Goal: Use online tool/utility: Utilize a website feature to perform a specific function

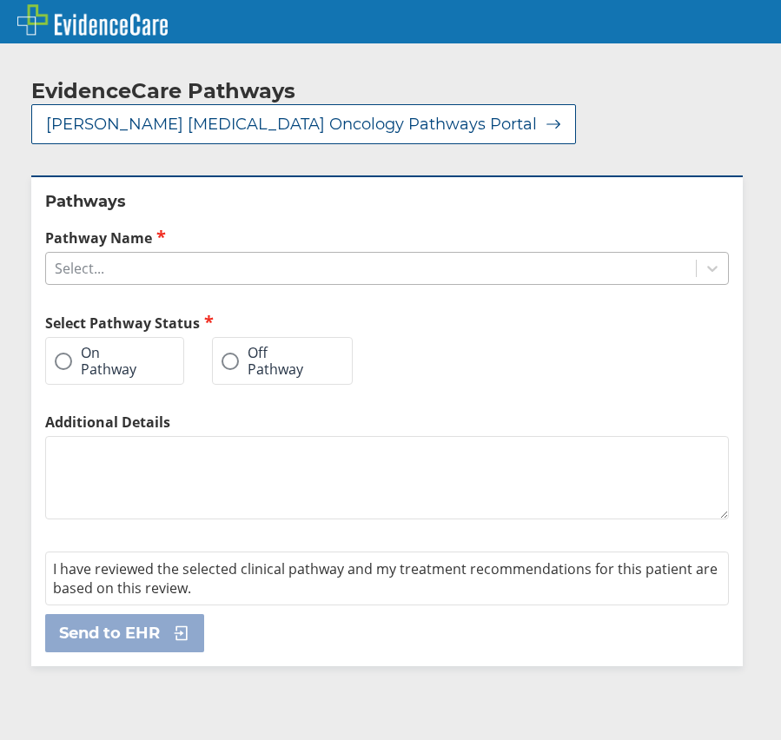
click at [159, 254] on div "Select..." at bounding box center [371, 269] width 650 height 30
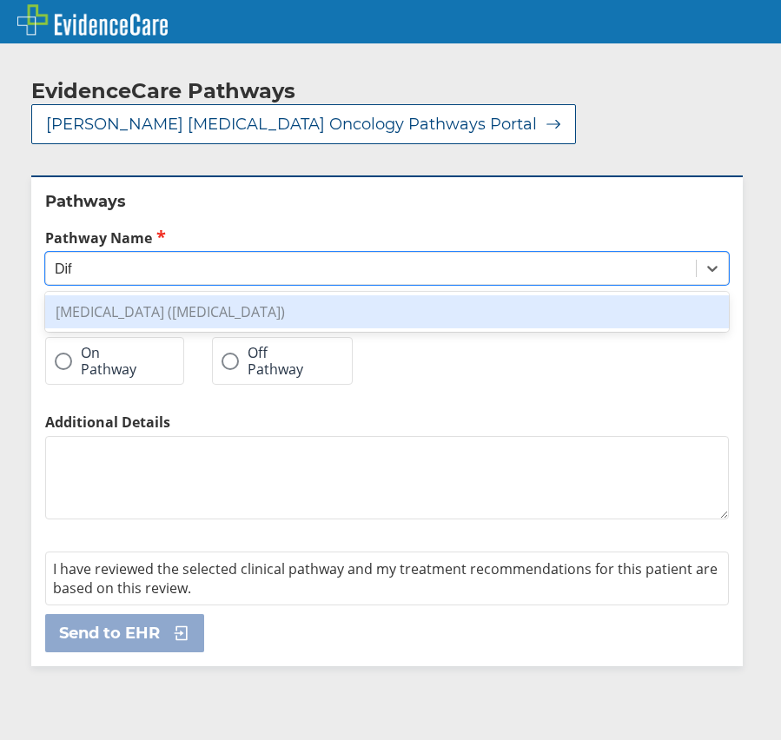
click at [295, 295] on div "[MEDICAL_DATA] ([MEDICAL_DATA])" at bounding box center [387, 311] width 684 height 33
type input "Dif"
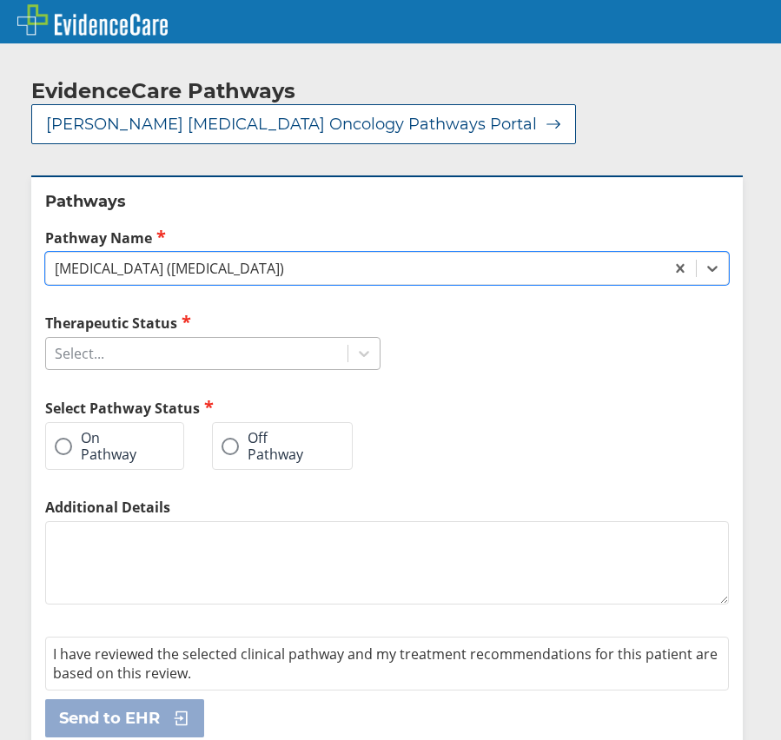
click at [260, 339] on div "Select..." at bounding box center [196, 354] width 301 height 30
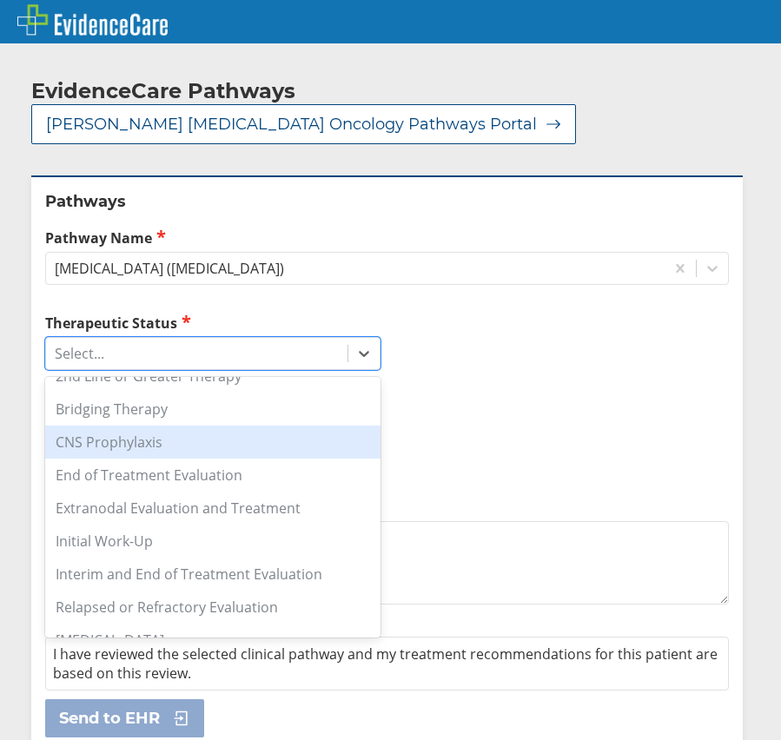
scroll to position [174, 0]
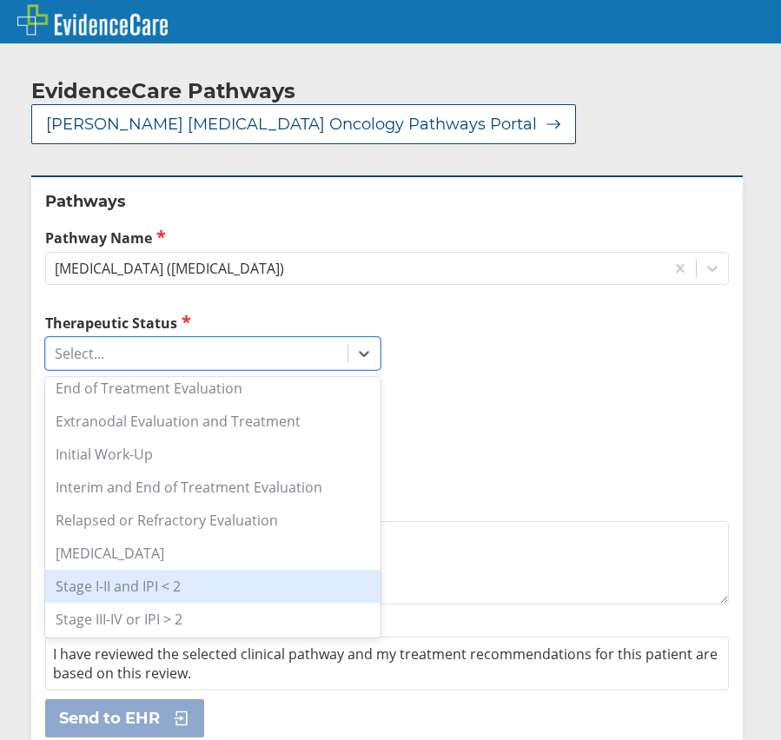
click at [237, 570] on div "Stage I-II and IPI < 2" at bounding box center [212, 586] width 335 height 33
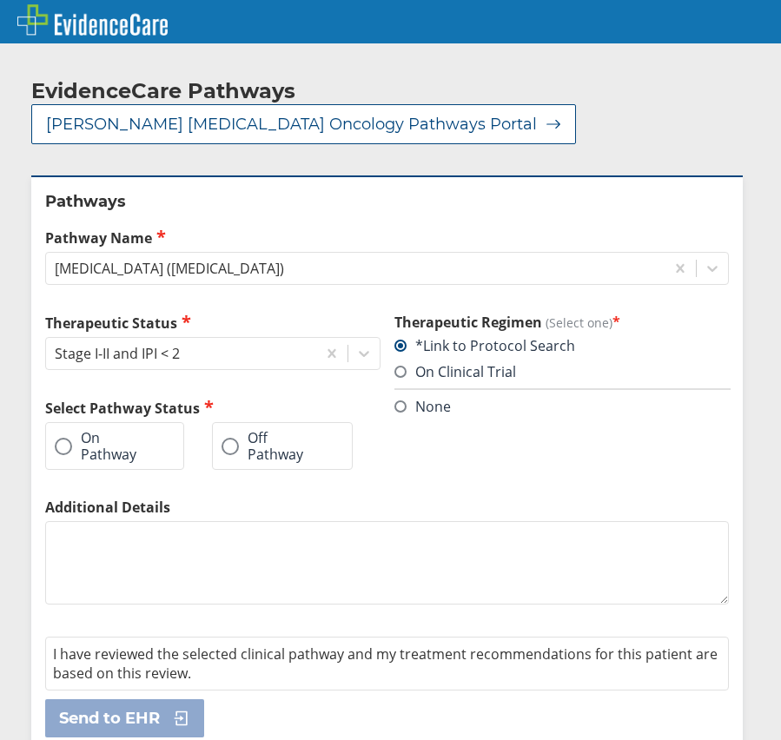
click at [63, 438] on span at bounding box center [63, 446] width 17 height 17
click at [0, 0] on input "On Pathway" at bounding box center [0, 0] width 0 height 0
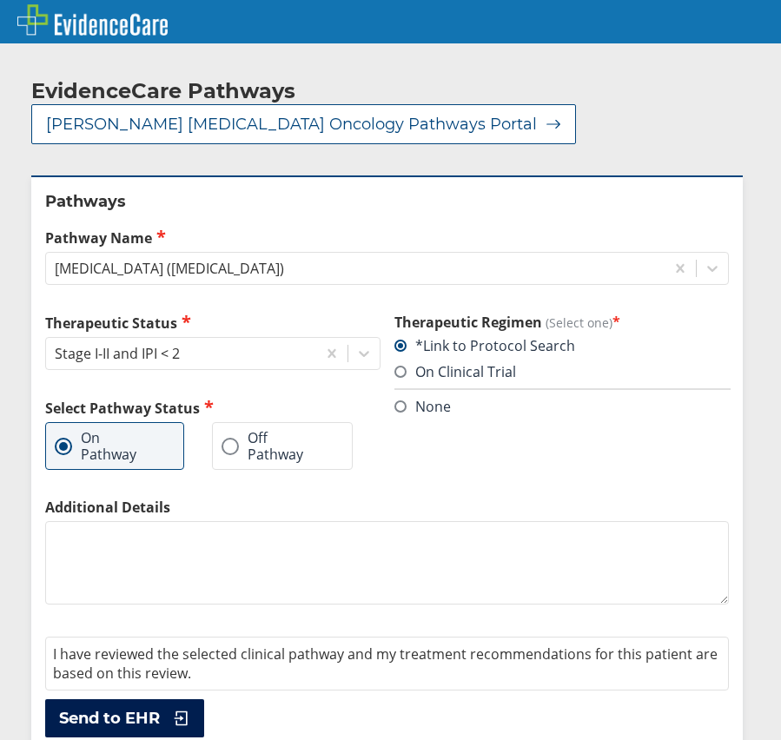
click at [175, 710] on icon at bounding box center [177, 718] width 26 height 17
